Goal: Use online tool/utility: Utilize a website feature to perform a specific function

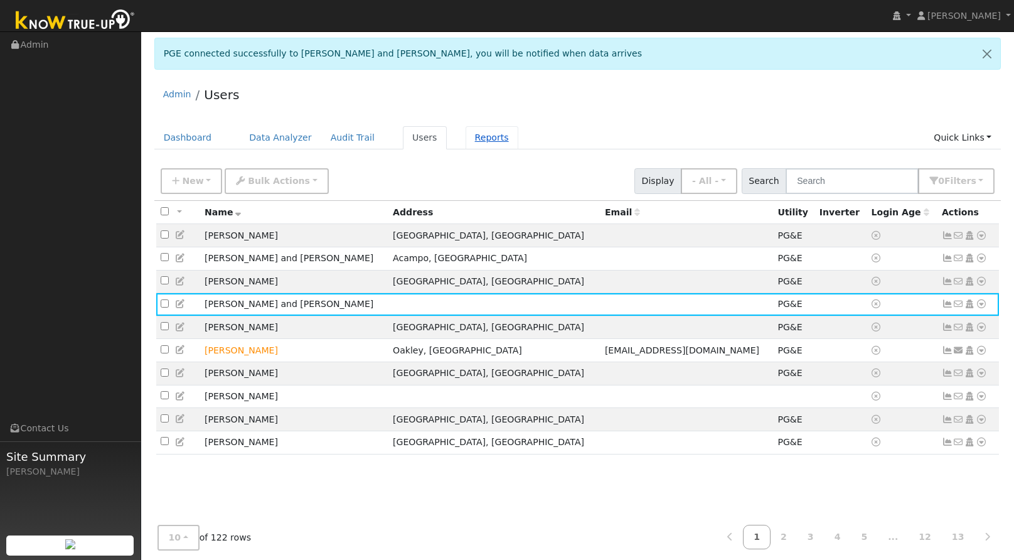
click at [482, 147] on link "Reports" at bounding box center [492, 137] width 53 height 23
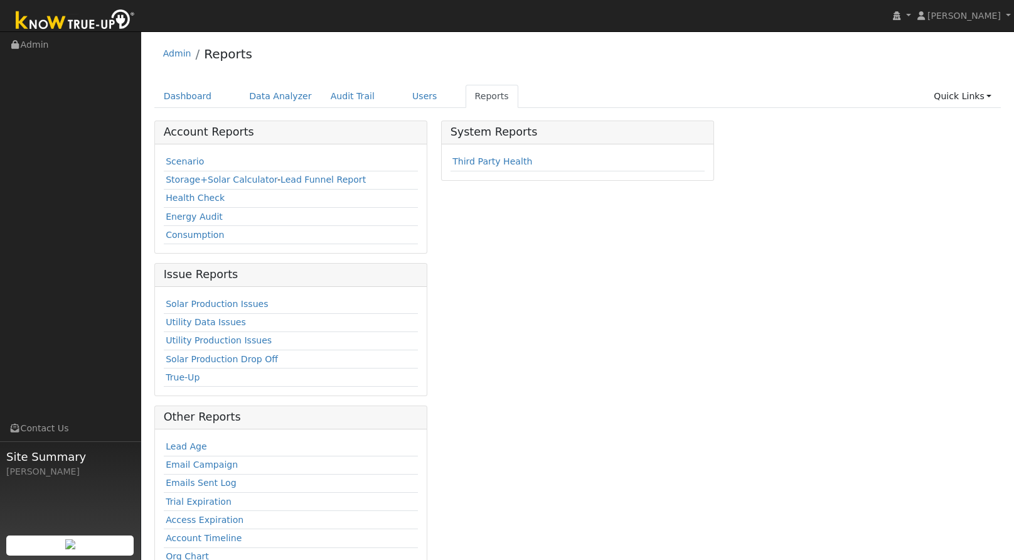
click at [199, 163] on td "Scenario" at bounding box center [291, 162] width 255 height 18
click at [191, 163] on link "Scenario" at bounding box center [185, 161] width 38 height 10
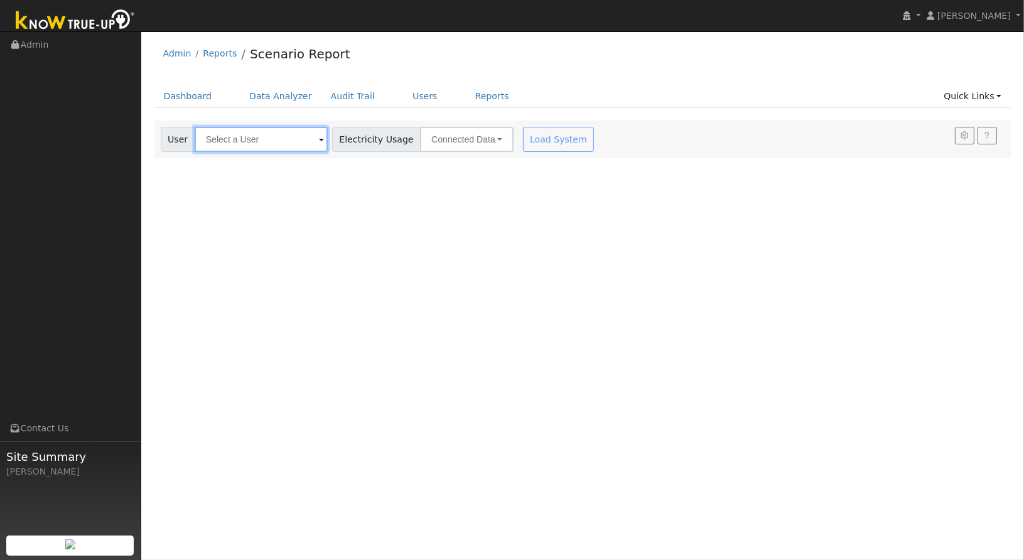
click at [302, 143] on input "text" at bounding box center [261, 139] width 133 height 25
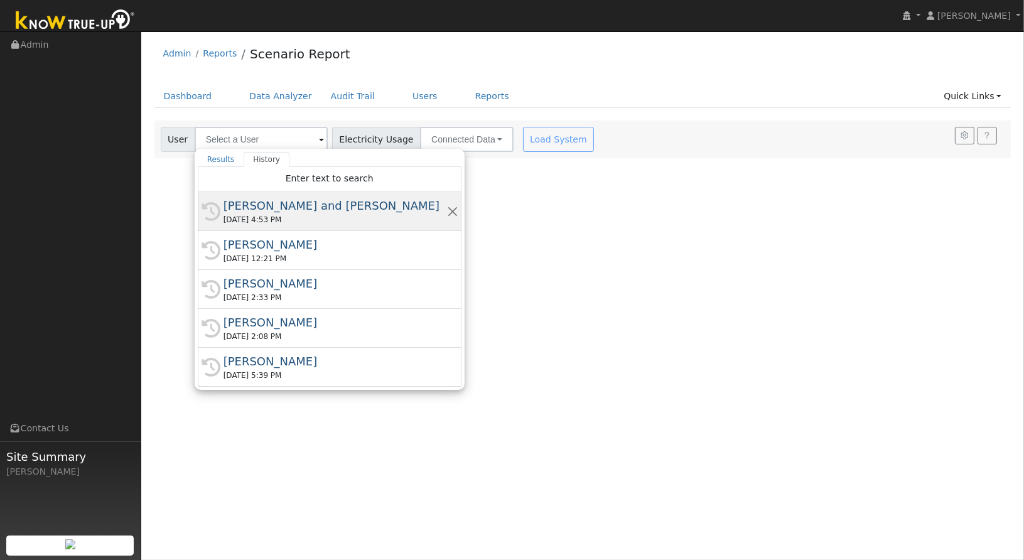
click at [274, 199] on div "Lynn and Jim" at bounding box center [334, 205] width 223 height 17
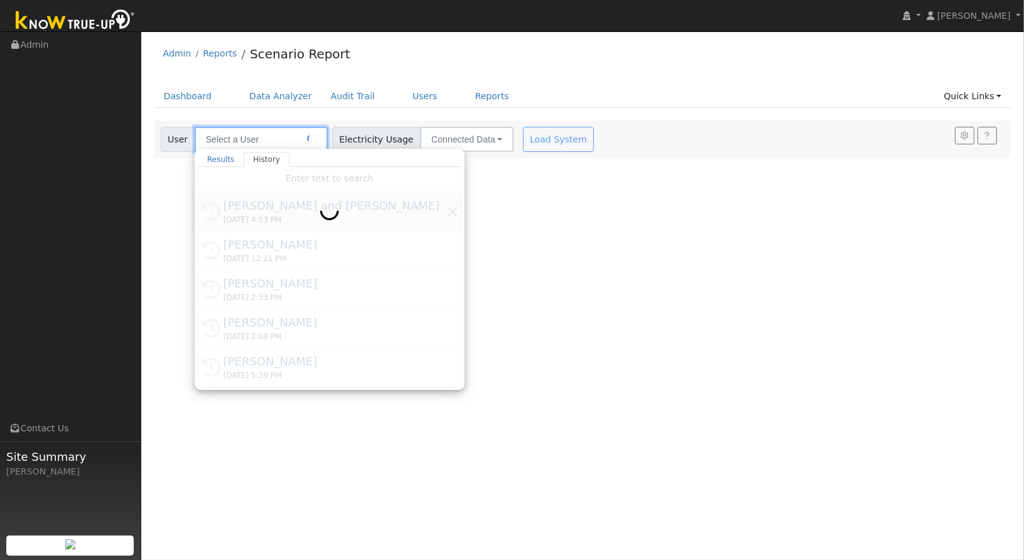
type input "Lynn and Jim"
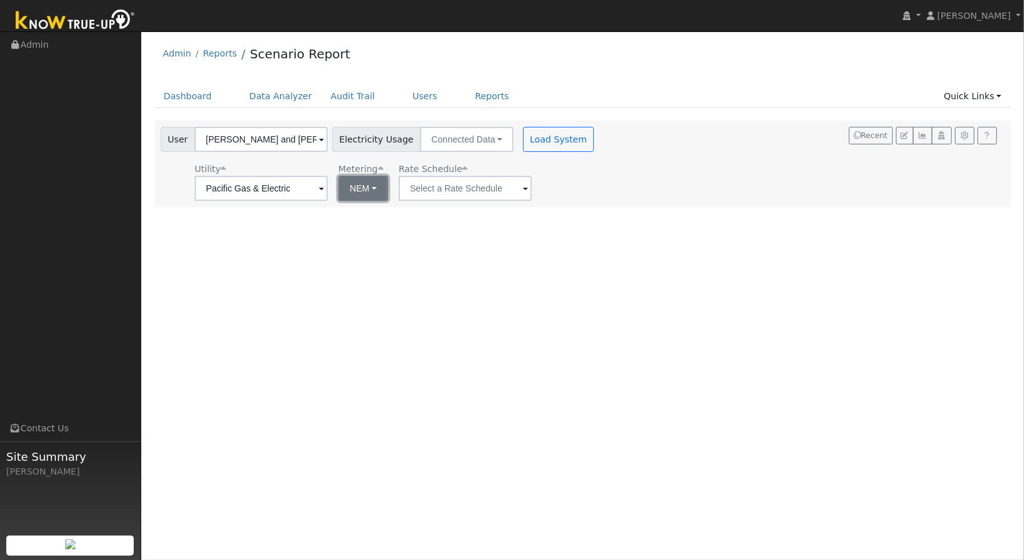
click at [341, 188] on button "NEM" at bounding box center [363, 188] width 50 height 25
click at [340, 222] on link "NEM" at bounding box center [374, 216] width 87 height 18
click at [347, 198] on button "NEM" at bounding box center [363, 188] width 50 height 25
click at [343, 228] on link "NBT" at bounding box center [374, 234] width 87 height 18
type input "E-ELEC"
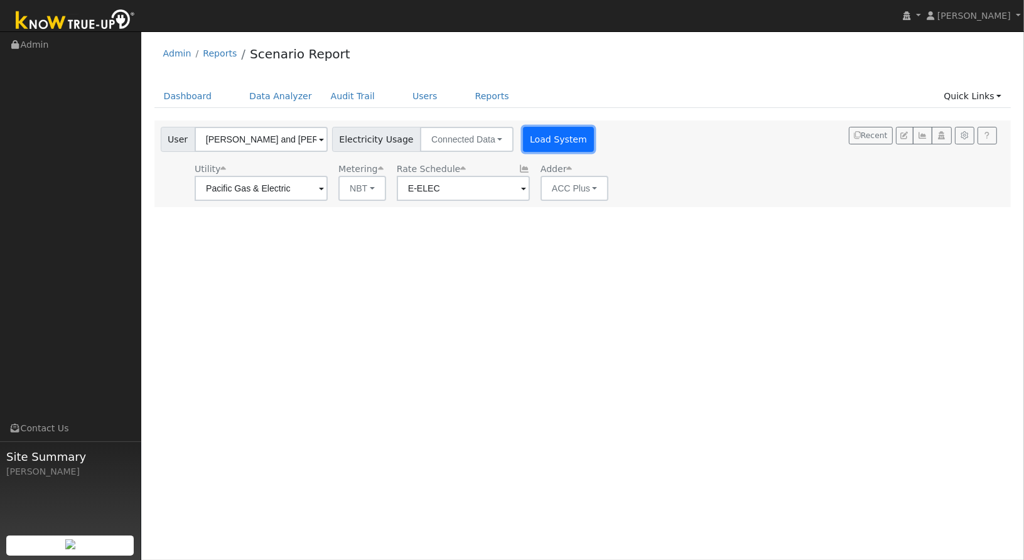
click at [531, 146] on button "Load System" at bounding box center [559, 139] width 72 height 25
